Goal: Task Accomplishment & Management: Use online tool/utility

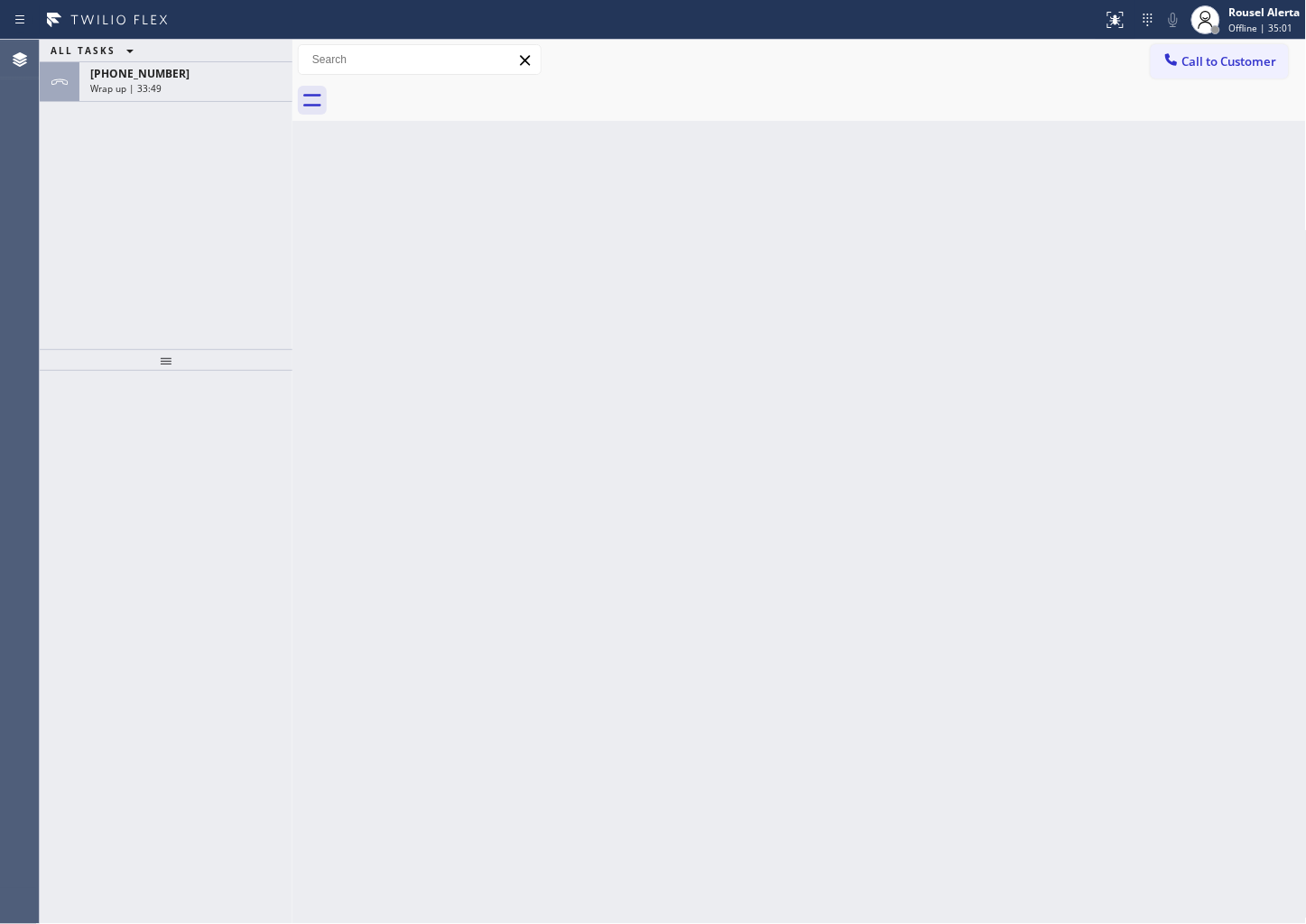
drag, startPoint x: 1277, startPoint y: 0, endPoint x: 756, endPoint y: 251, distance: 578.3
click at [756, 251] on div "Back to Dashboard Change Sender ID Customers Technicians Select a contact Outbo…" at bounding box center [800, 482] width 1015 height 884
click at [191, 95] on div "[PHONE_NUMBER] Wrap up | 33:52" at bounding box center [182, 82] width 206 height 40
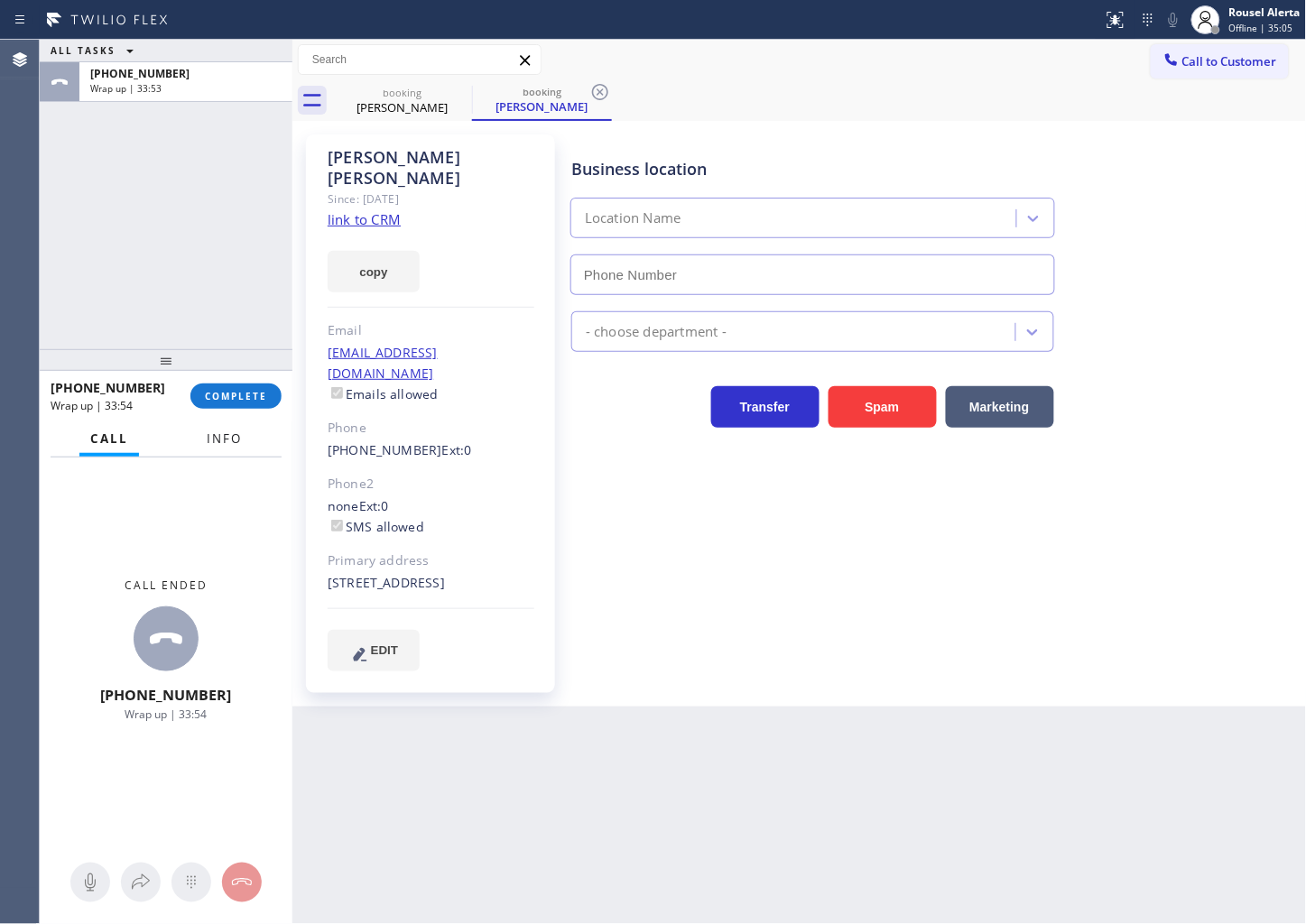
click at [210, 445] on span "Info" at bounding box center [224, 438] width 35 height 16
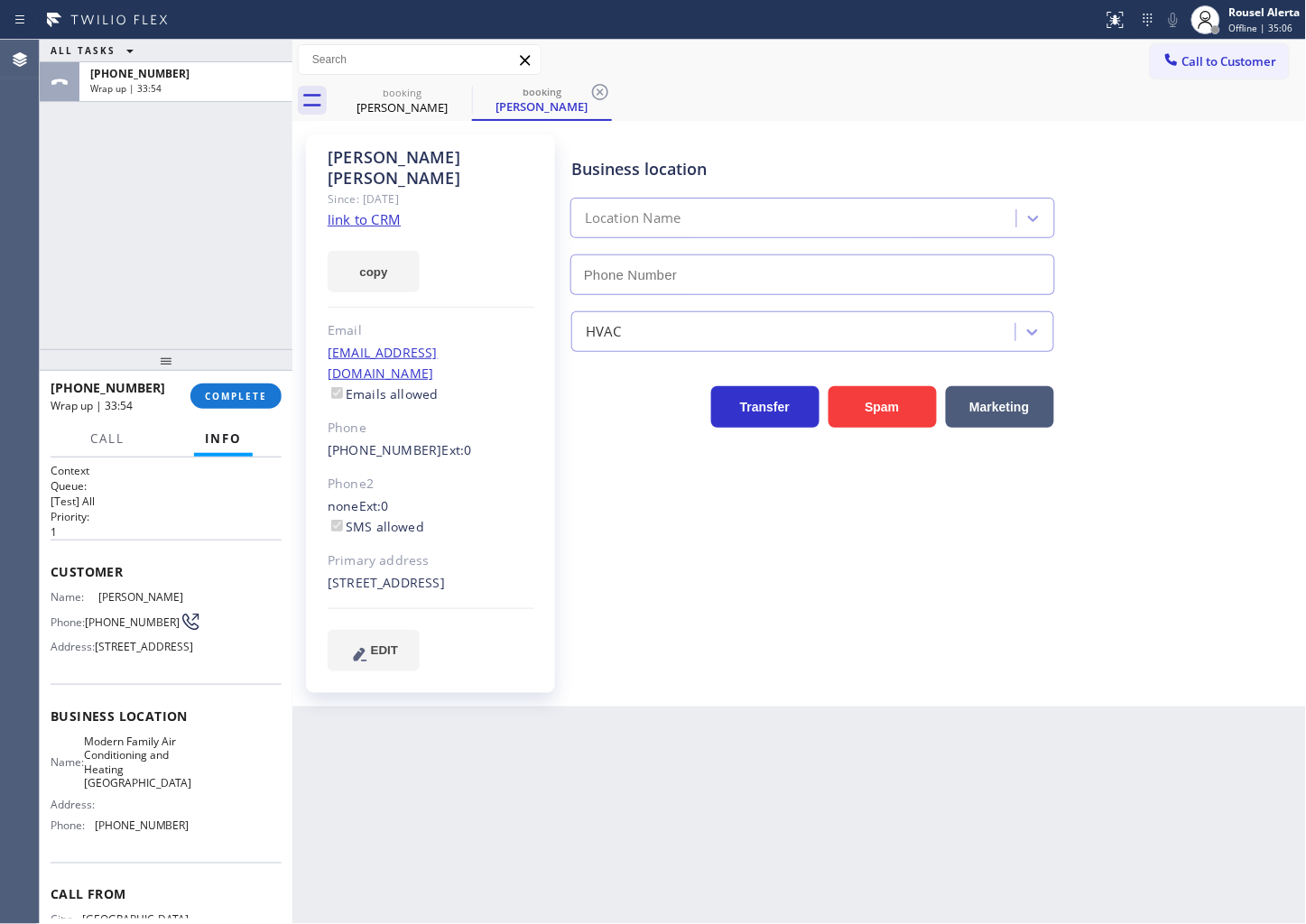
type input "[PHONE_NUMBER]"
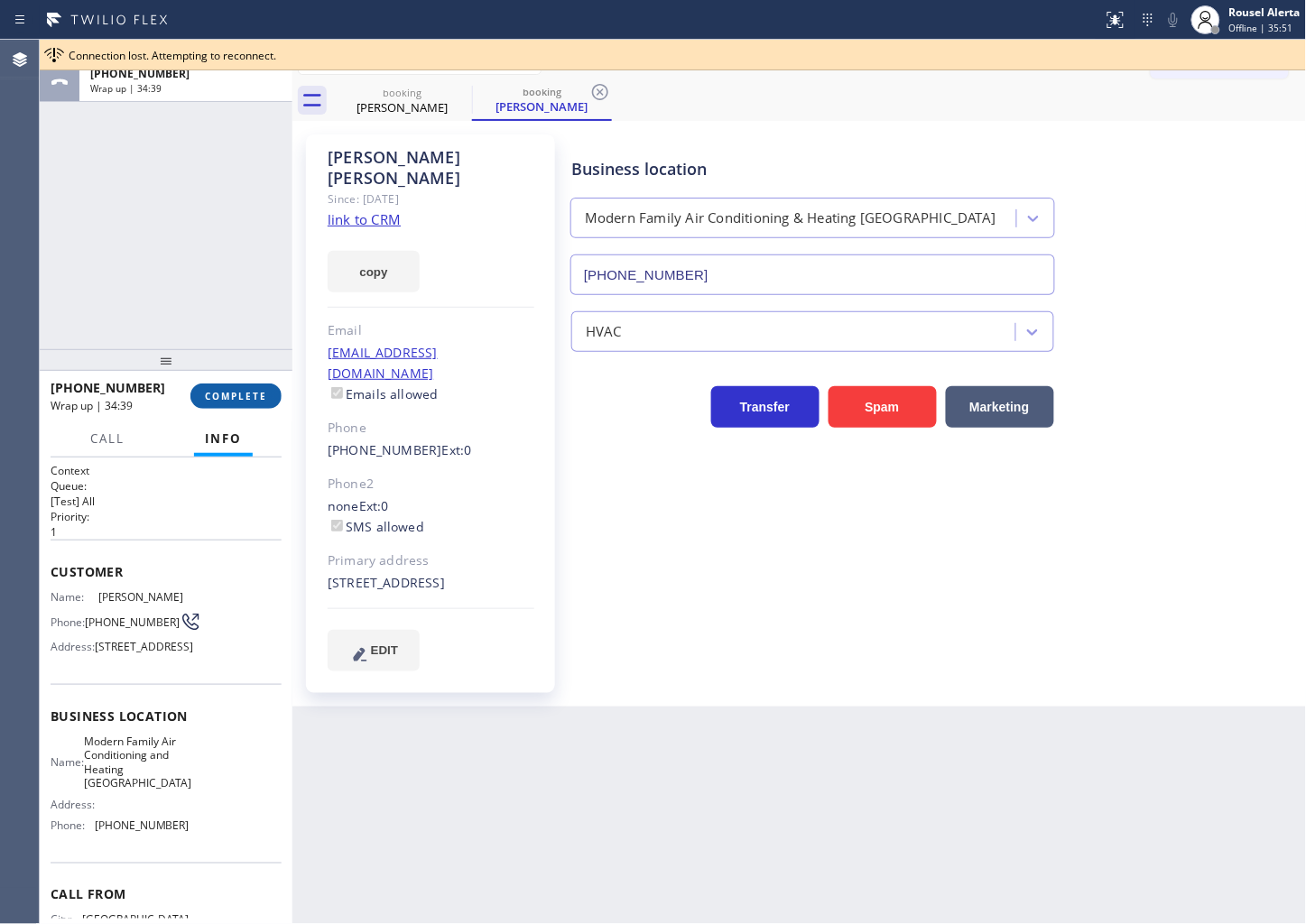
click at [208, 394] on span "COMPLETE" at bounding box center [235, 396] width 62 height 12
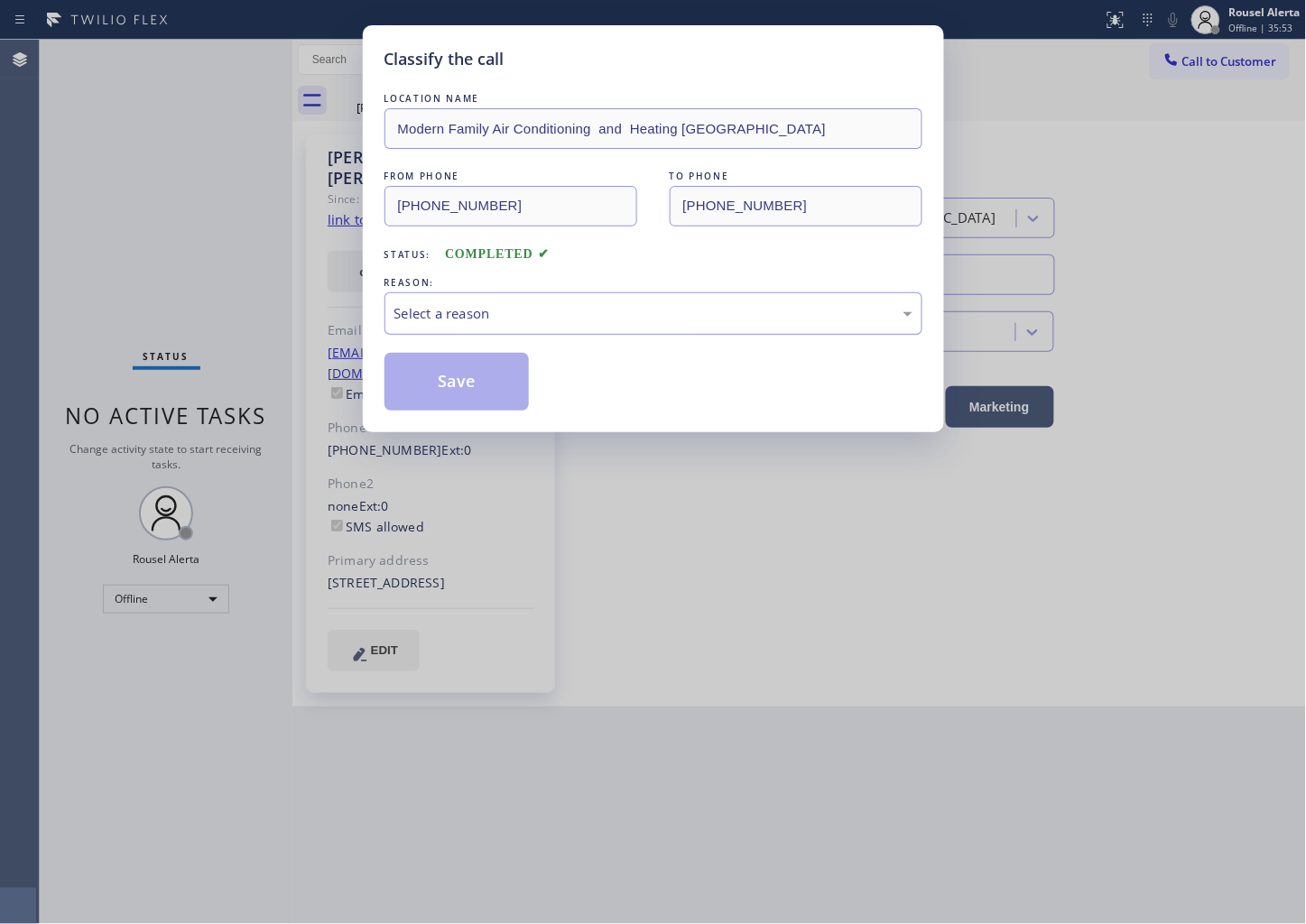
click at [493, 322] on div "Select a reason" at bounding box center [653, 314] width 518 height 21
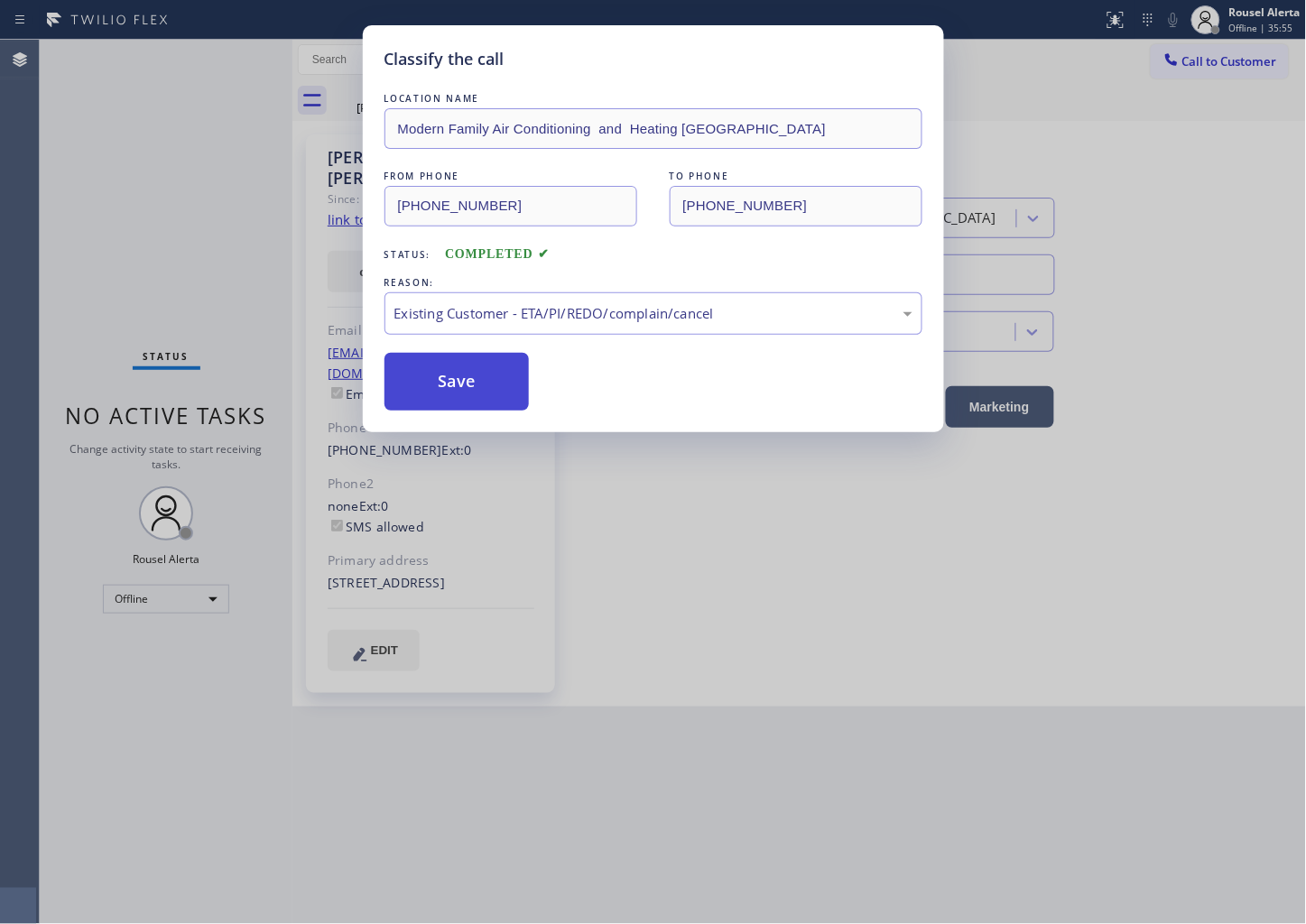
click at [441, 399] on button "Save" at bounding box center [457, 382] width 146 height 58
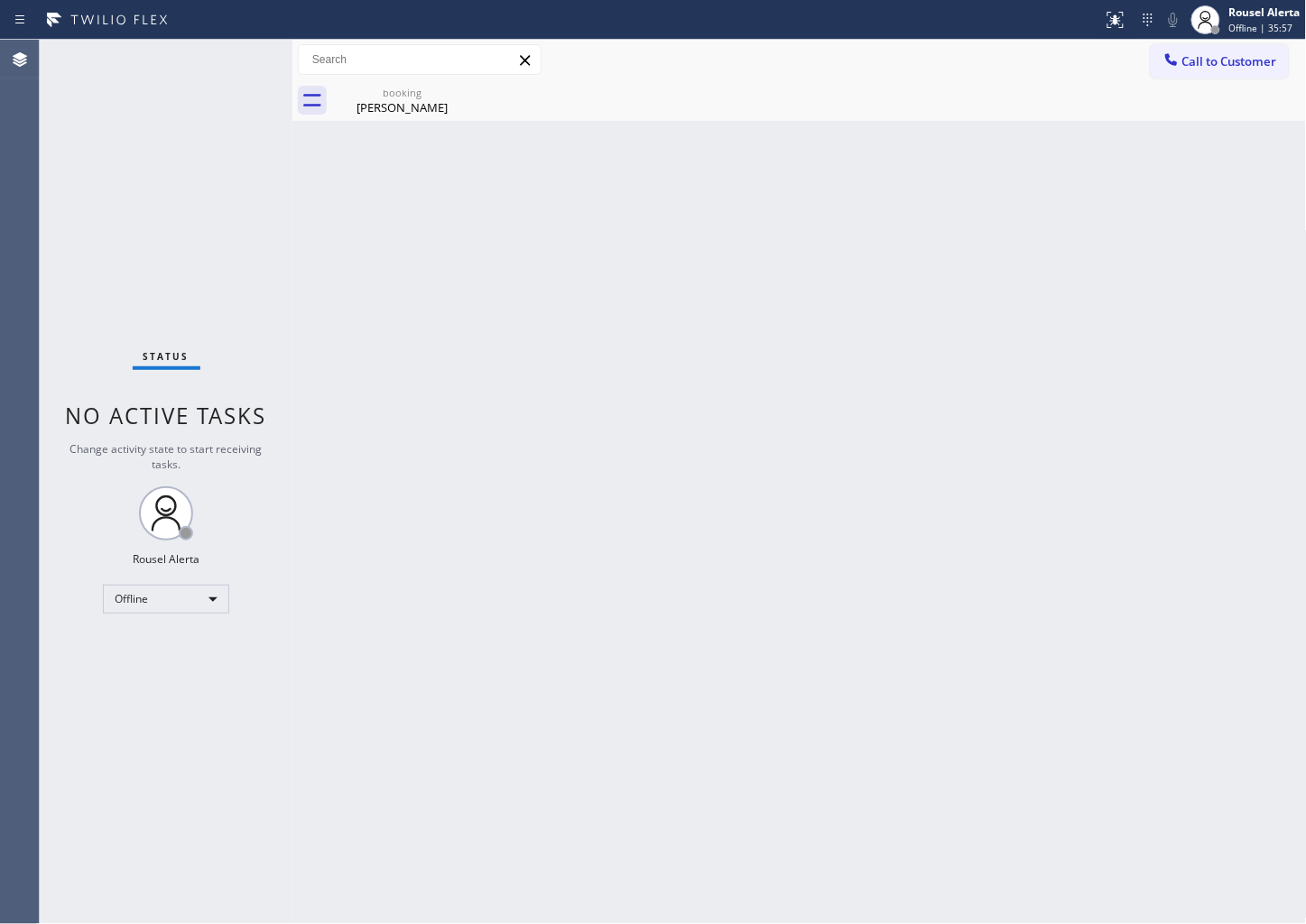
click at [1286, 22] on span "Offline | 35:57" at bounding box center [1260, 28] width 64 height 12
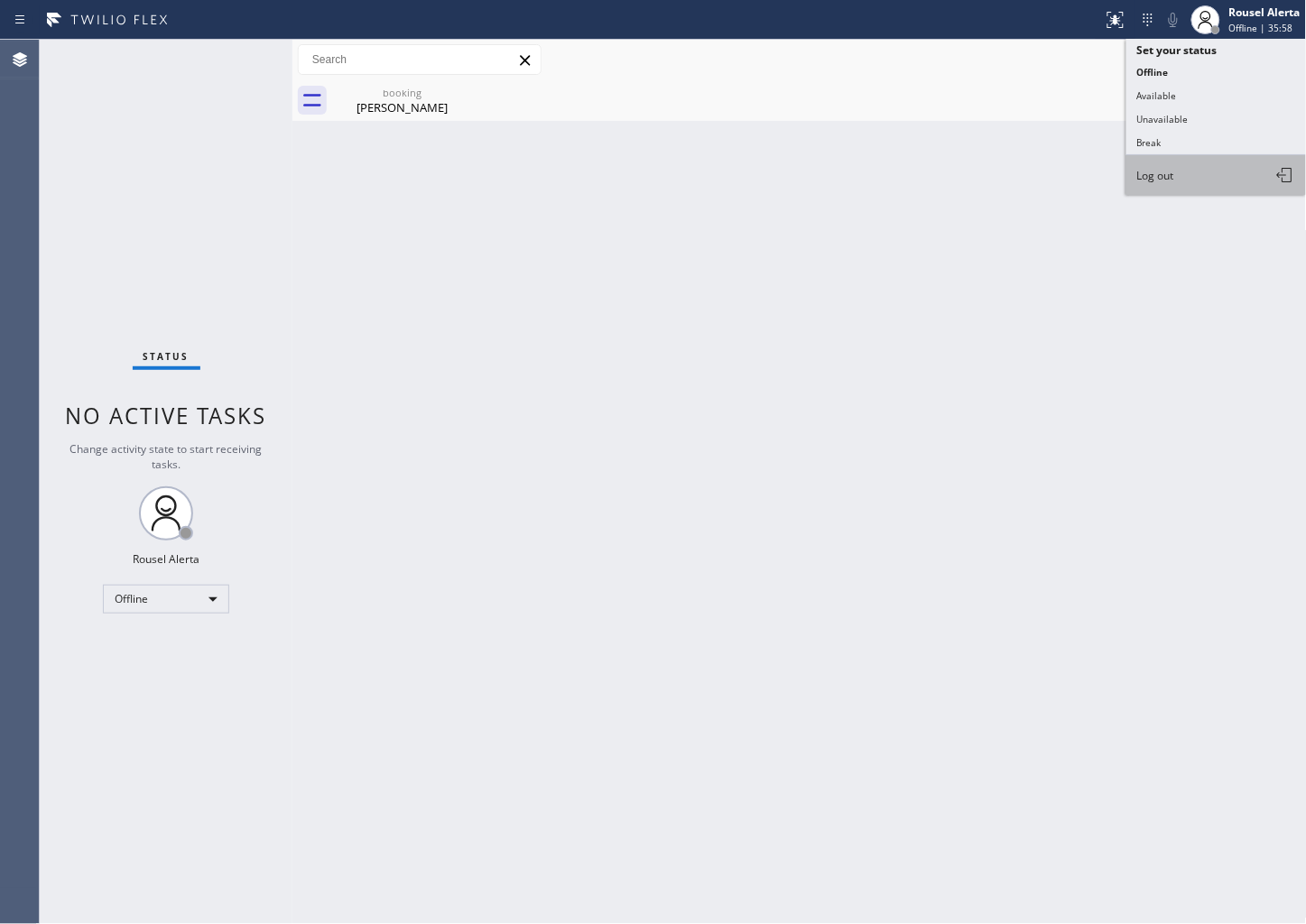
click at [1185, 172] on button "Log out" at bounding box center [1217, 175] width 181 height 40
